Goal: Contribute content: Contribute content

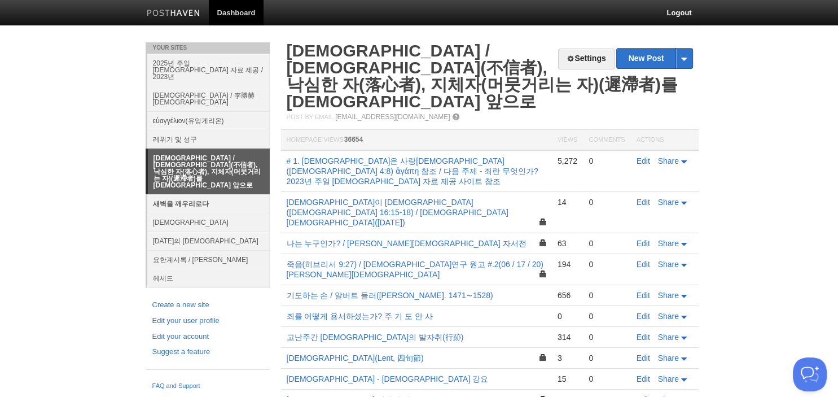
click at [192, 194] on link "새벽을 깨우리로다" at bounding box center [208, 203] width 123 height 19
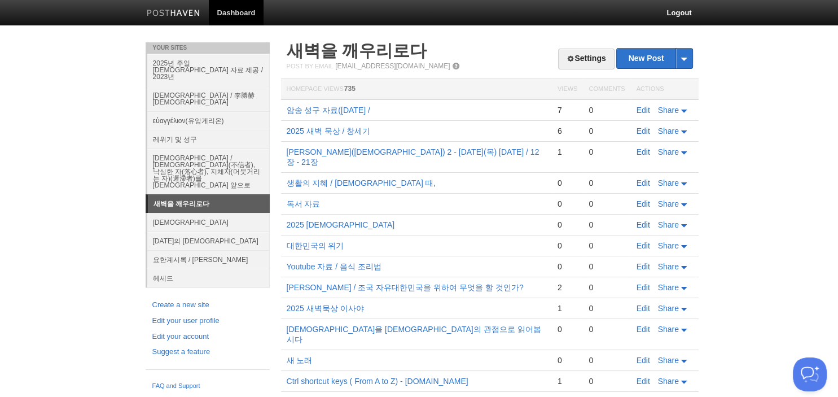
click at [646, 220] on link "Edit" at bounding box center [644, 224] width 14 height 9
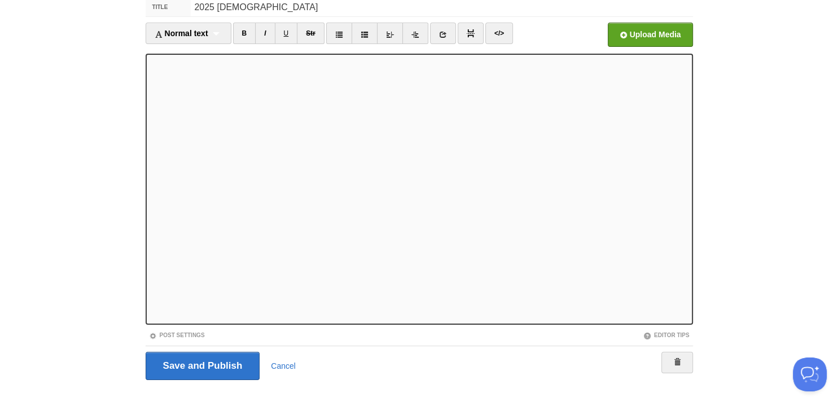
scroll to position [77, 0]
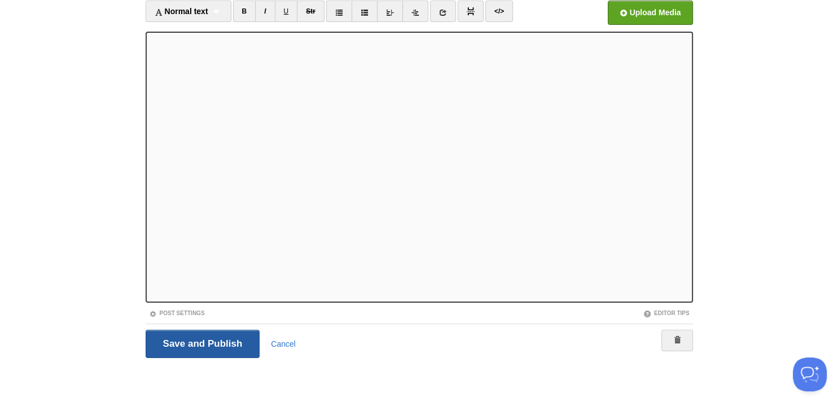
click at [207, 338] on input "Save and Publish" at bounding box center [203, 344] width 115 height 28
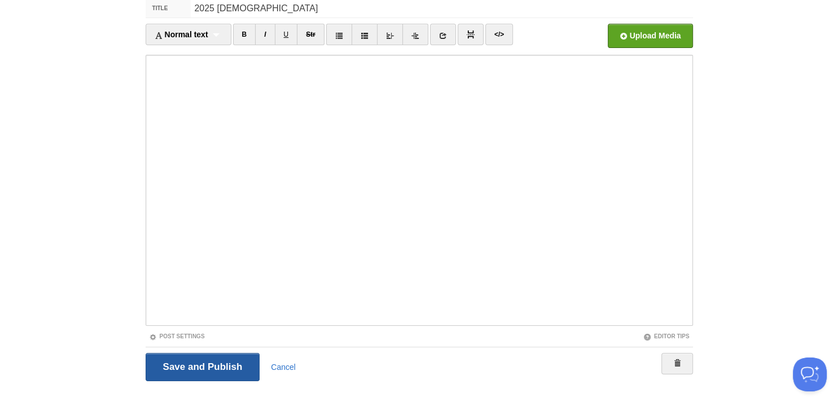
scroll to position [42, 0]
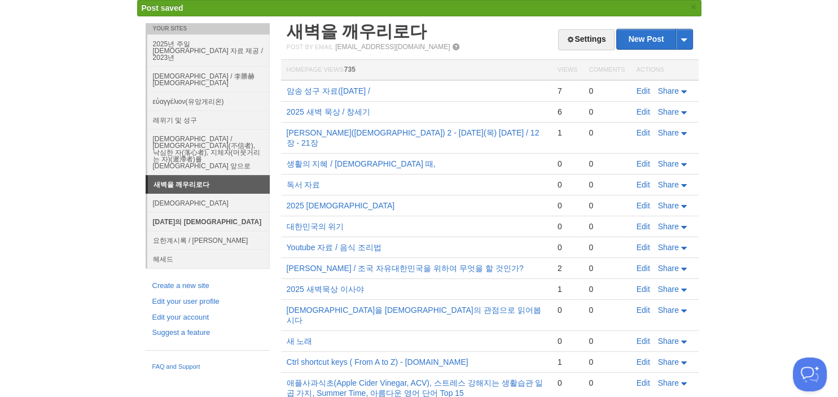
click at [180, 212] on link "[DATE]의 [DEMOGRAPHIC_DATA]" at bounding box center [208, 221] width 123 height 19
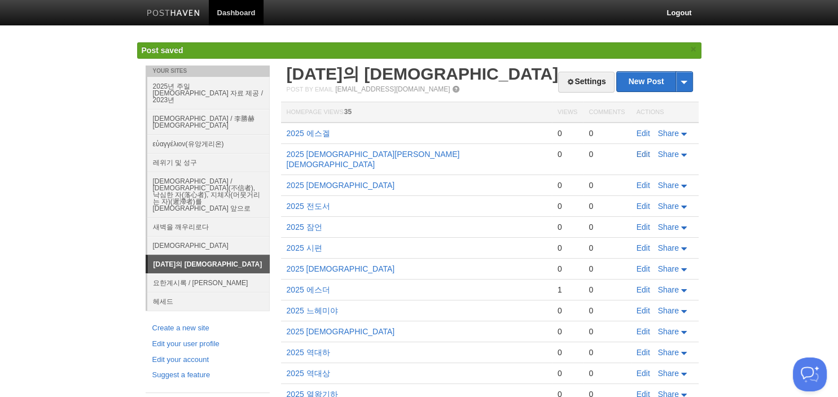
click at [649, 151] on link "Edit" at bounding box center [644, 154] width 14 height 9
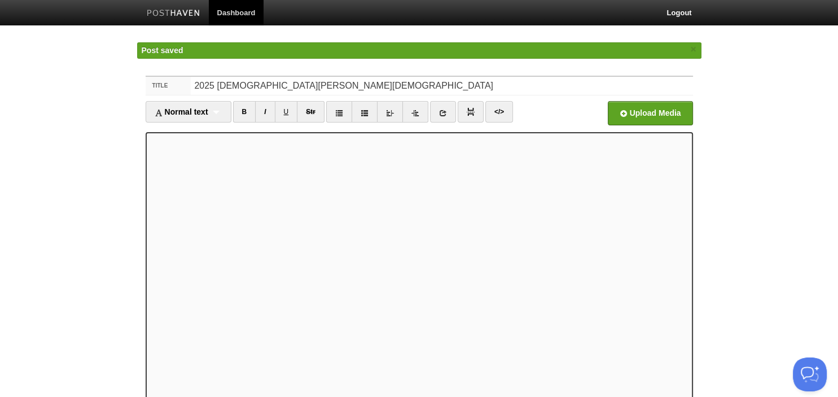
click at [223, 125] on ul "Normal text Normal text Heading 1 Heading 2 Heading 3 B I U Str × </>" at bounding box center [351, 114] width 411 height 27
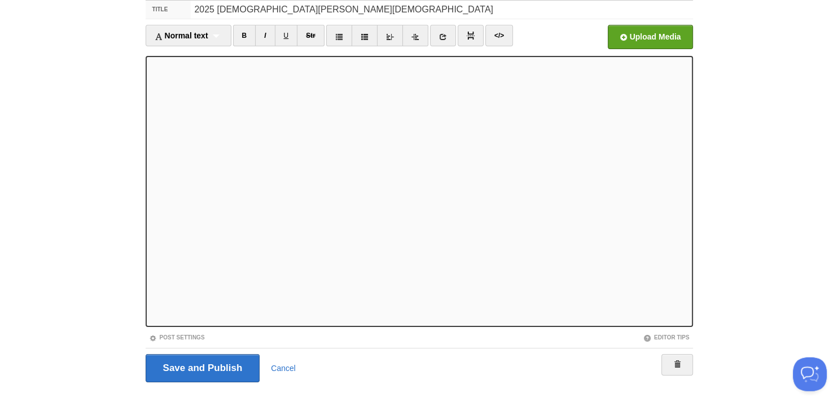
scroll to position [77, 0]
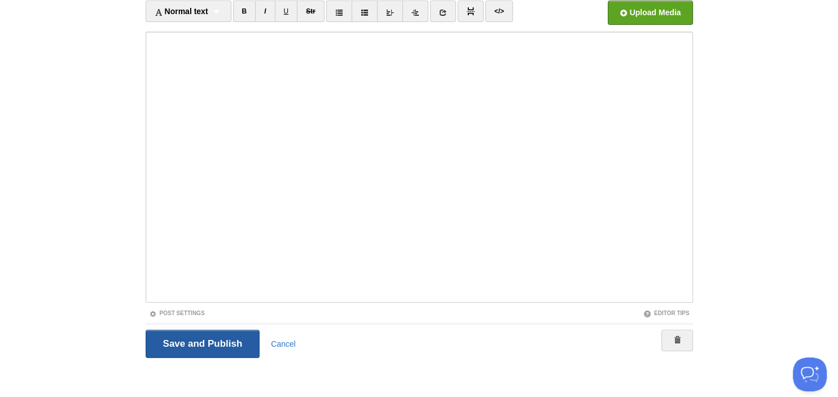
click at [177, 349] on input "Save and Publish" at bounding box center [203, 344] width 115 height 28
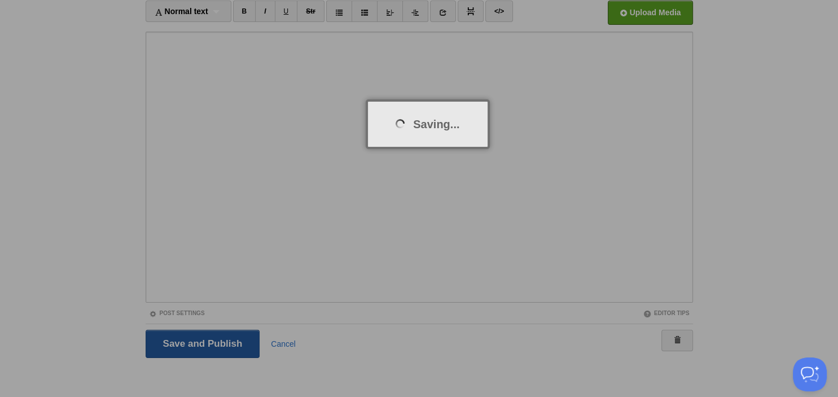
scroll to position [42, 0]
